Goal: Transaction & Acquisition: Purchase product/service

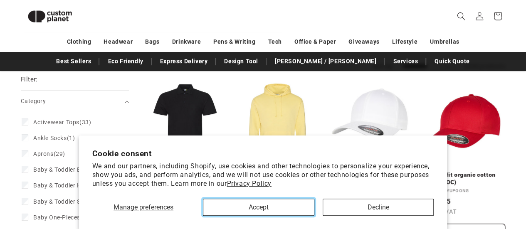
click at [300, 208] on button "Accept" at bounding box center [258, 207] width 111 height 17
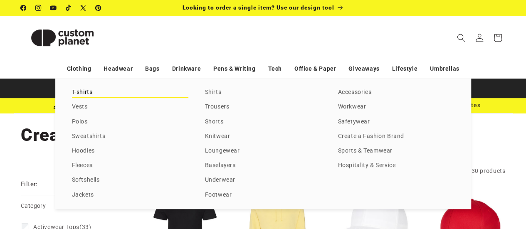
click at [86, 93] on link "T-shirts" at bounding box center [130, 92] width 116 height 11
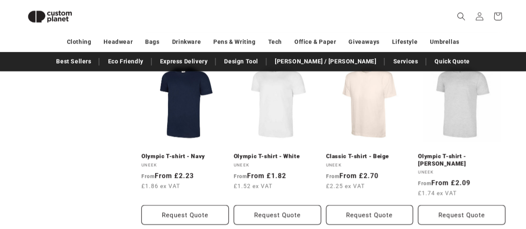
scroll to position [637, 0]
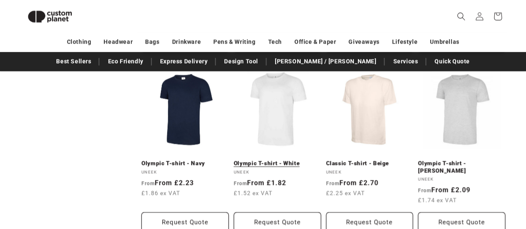
click at [265, 160] on link "Olympic T-shirt - White" at bounding box center [277, 163] width 87 height 7
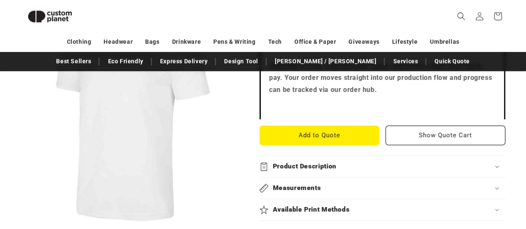
click at [326, 165] on h2 "Product Description" at bounding box center [305, 166] width 64 height 9
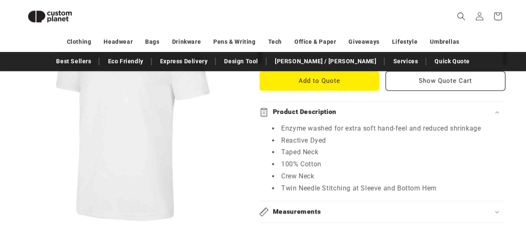
scroll to position [335, 0]
click at [332, 108] on h2 "Product Description" at bounding box center [305, 111] width 64 height 9
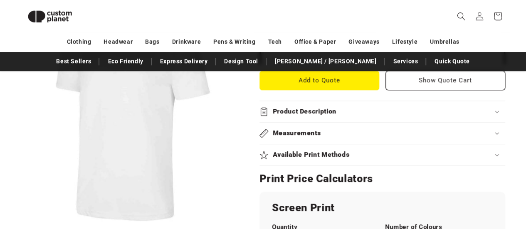
click at [332, 108] on h2 "Product Description" at bounding box center [305, 111] width 64 height 9
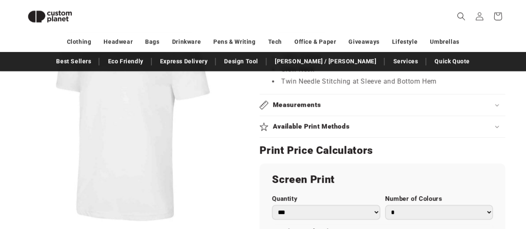
scroll to position [442, 0]
click at [263, 155] on h2 "Print Price Calculators" at bounding box center [383, 150] width 246 height 13
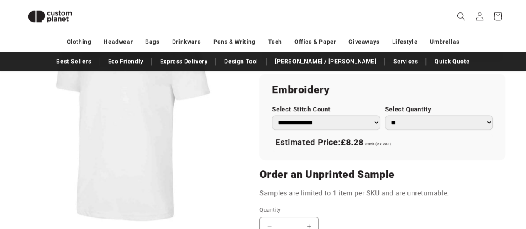
scroll to position [624, 0]
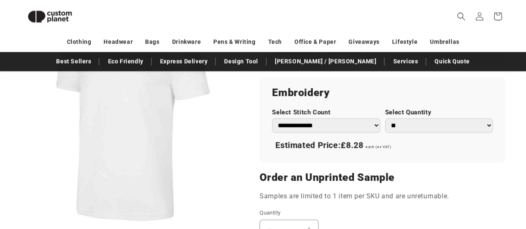
click at [357, 127] on select "**********" at bounding box center [326, 125] width 108 height 15
click at [415, 159] on div "**********" at bounding box center [383, 120] width 246 height 86
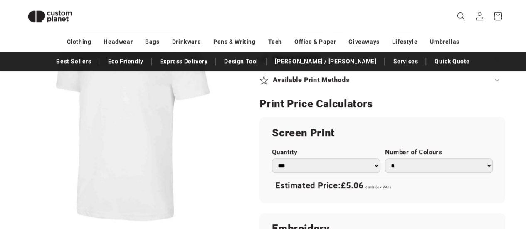
scroll to position [480, 0]
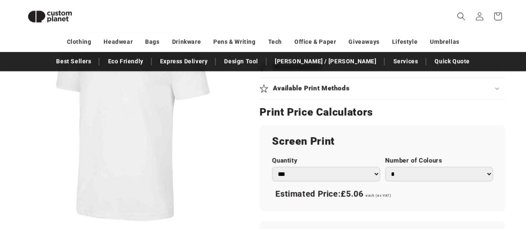
click at [368, 173] on select "*** *** *** **** **** **** ***** *****" at bounding box center [326, 174] width 108 height 15
click at [413, 141] on h2 "Screen Print" at bounding box center [382, 141] width 221 height 13
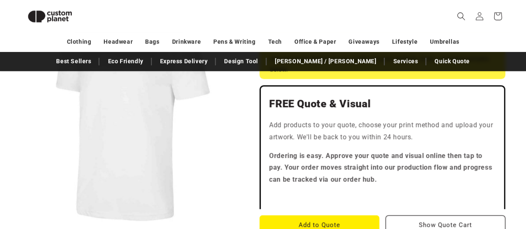
scroll to position [0, 0]
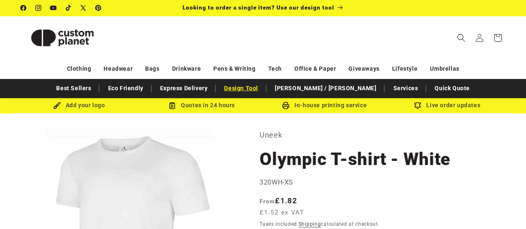
click at [263, 94] on link "Design Tool" at bounding box center [241, 88] width 42 height 15
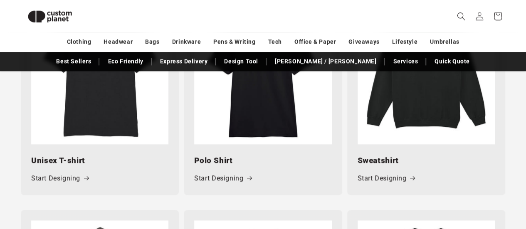
scroll to position [460, 0]
click at [60, 162] on h3 "Unisex T-shirt" at bounding box center [99, 160] width 137 height 12
click at [72, 180] on link "Start Designing" at bounding box center [59, 178] width 57 height 12
